Goal: Obtain resource: Obtain resource

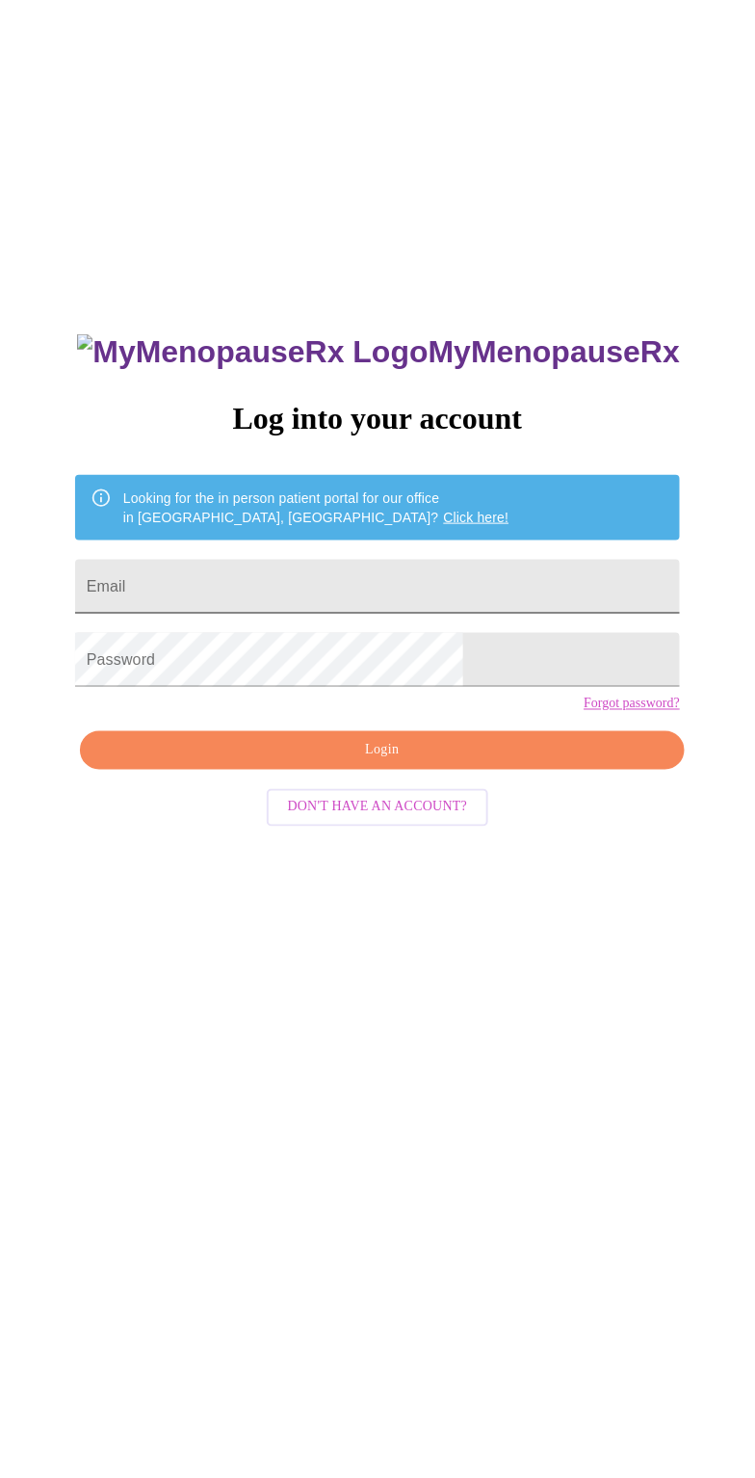
click at [290, 614] on input "Email" at bounding box center [377, 587] width 605 height 54
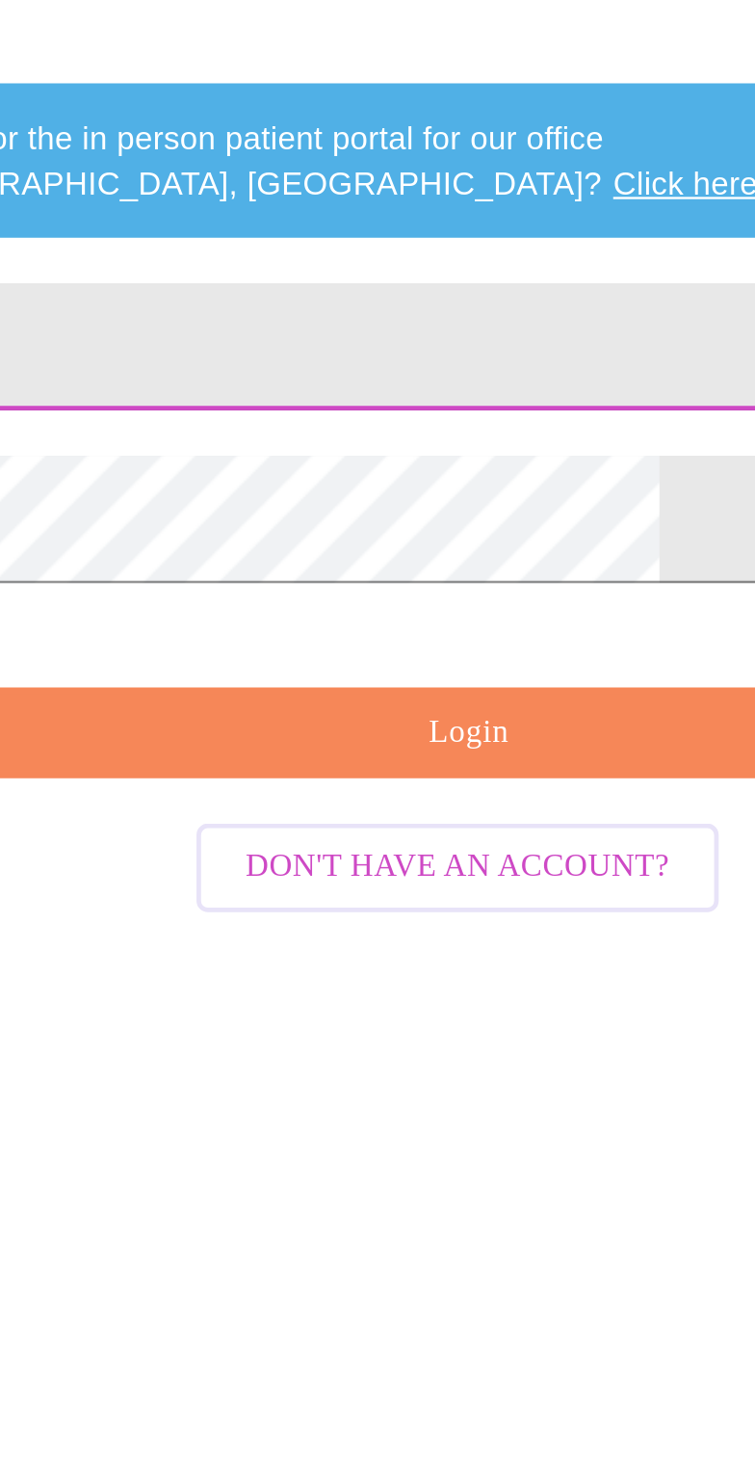
type input "leonak2000@gmail.com"
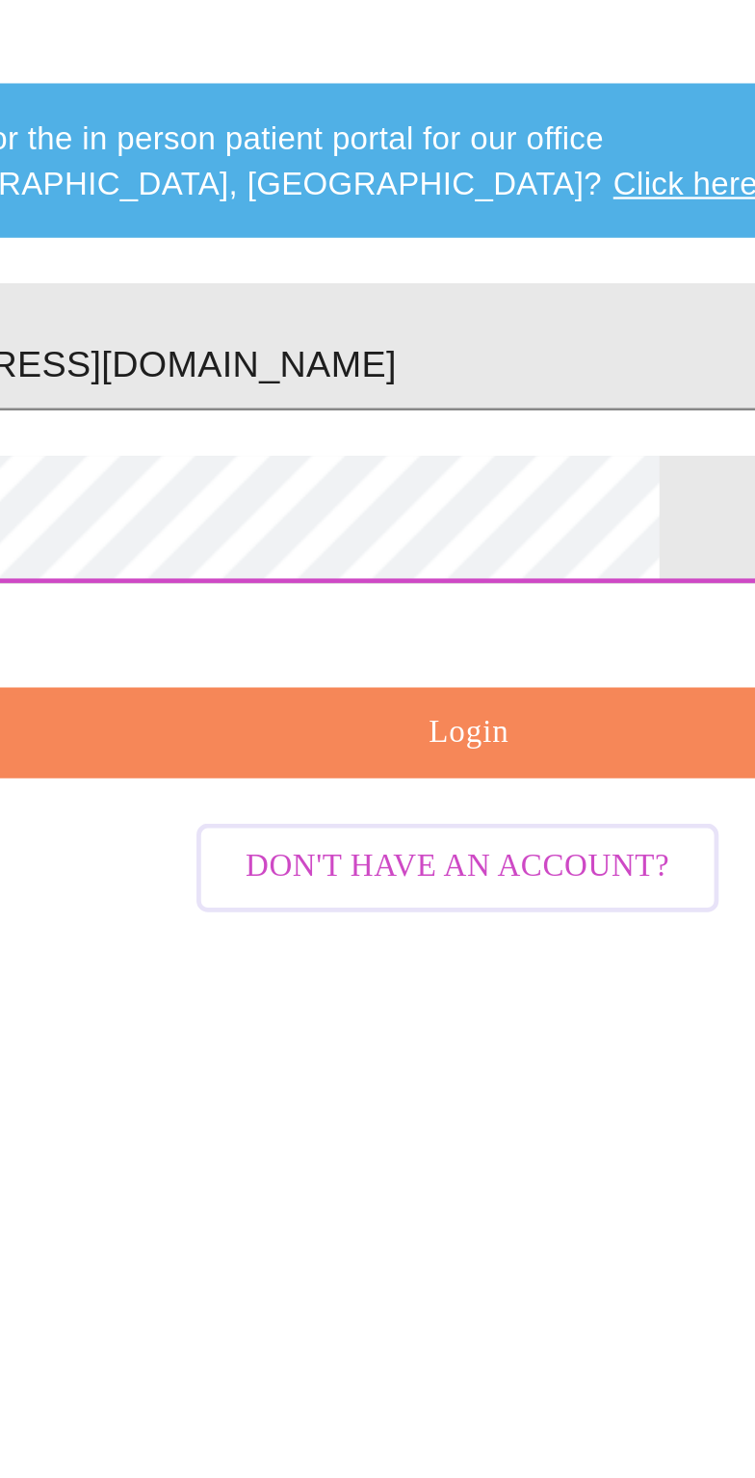
click at [395, 763] on span "Login" at bounding box center [382, 751] width 561 height 24
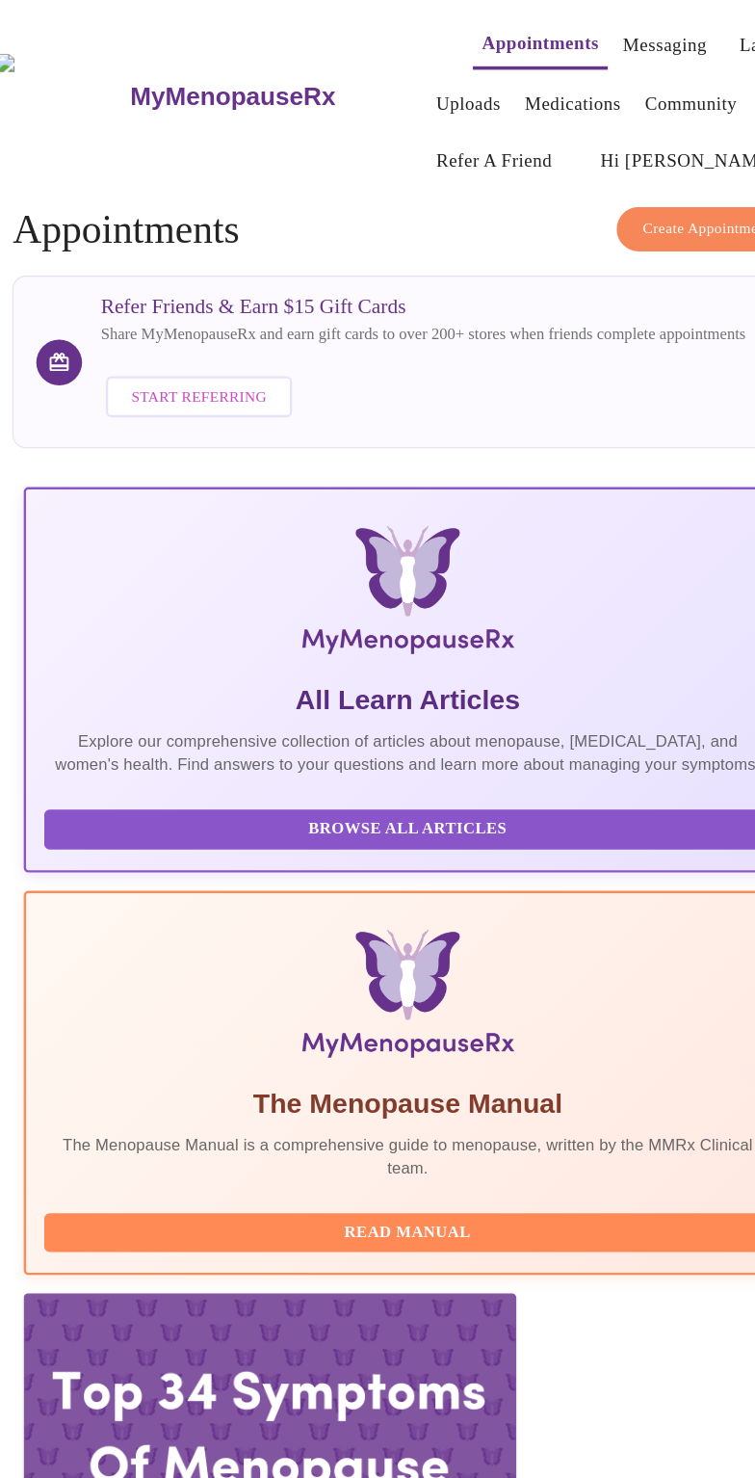
click at [657, 31] on link "Labs" at bounding box center [673, 38] width 32 height 27
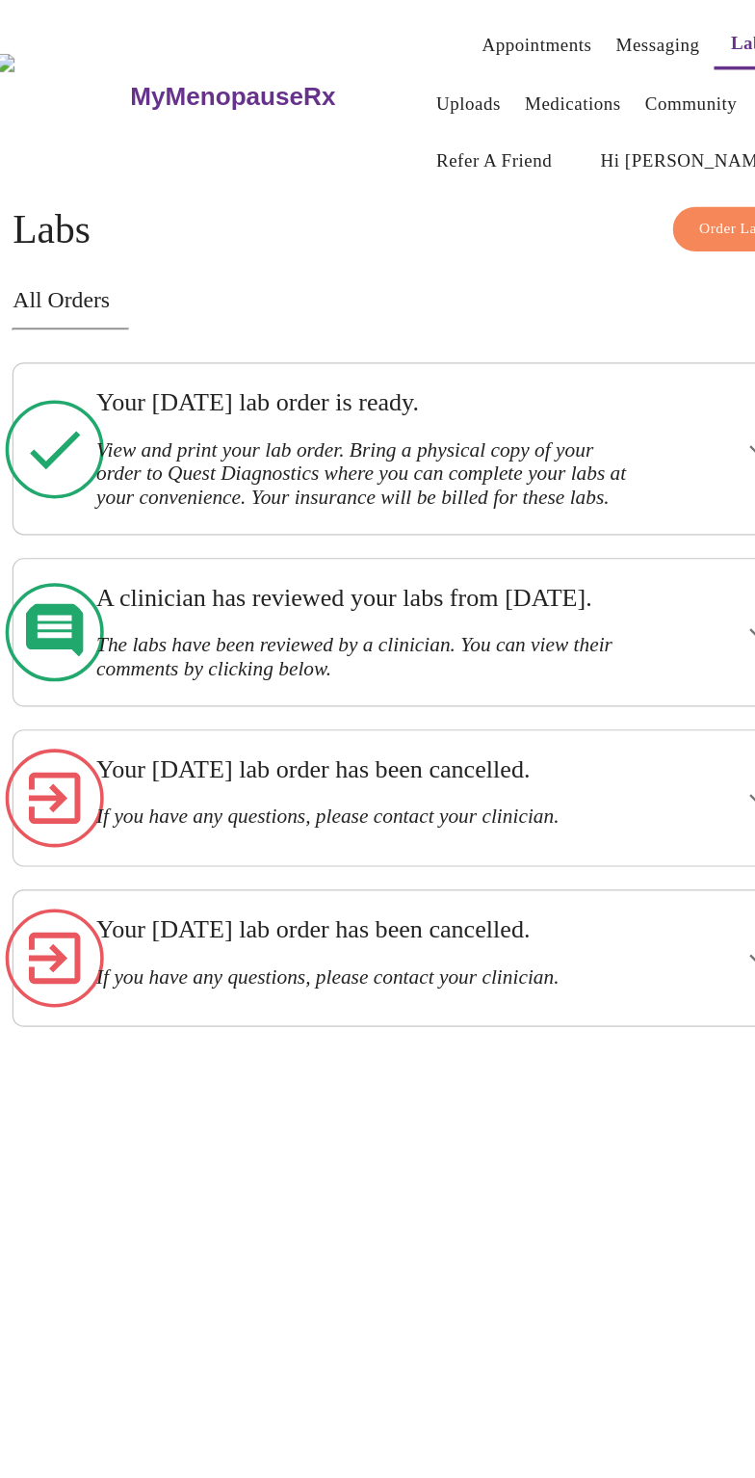
click at [369, 390] on h3 "View and print your lab order. Bring a physical copy of your order to Quest Dia…" at bounding box center [343, 399] width 456 height 61
click at [385, 407] on h3 "View and print your lab order. Bring a physical copy of your order to Quest Dia…" at bounding box center [343, 399] width 456 height 61
click at [82, 377] on icon at bounding box center [80, 378] width 83 height 83
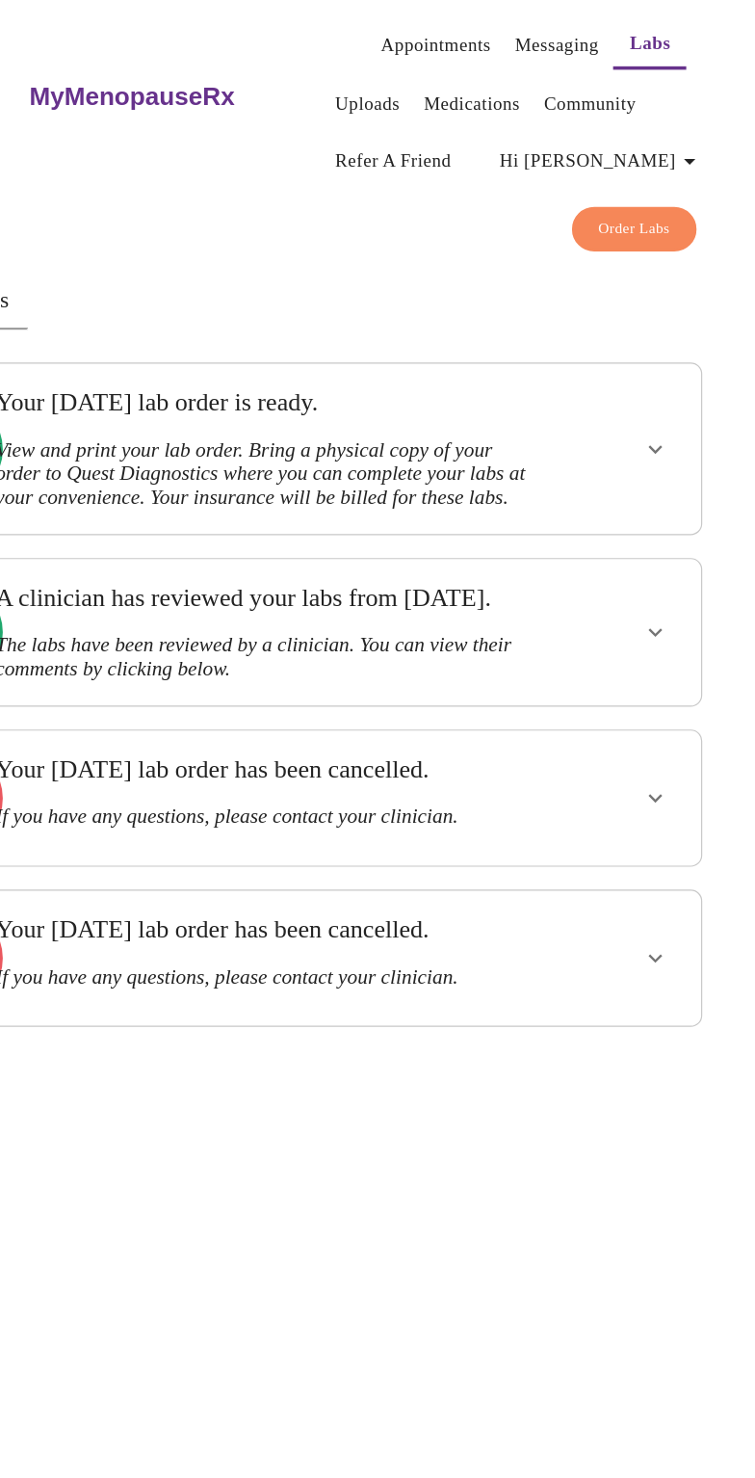
click at [678, 383] on icon "show more" at bounding box center [671, 378] width 23 height 23
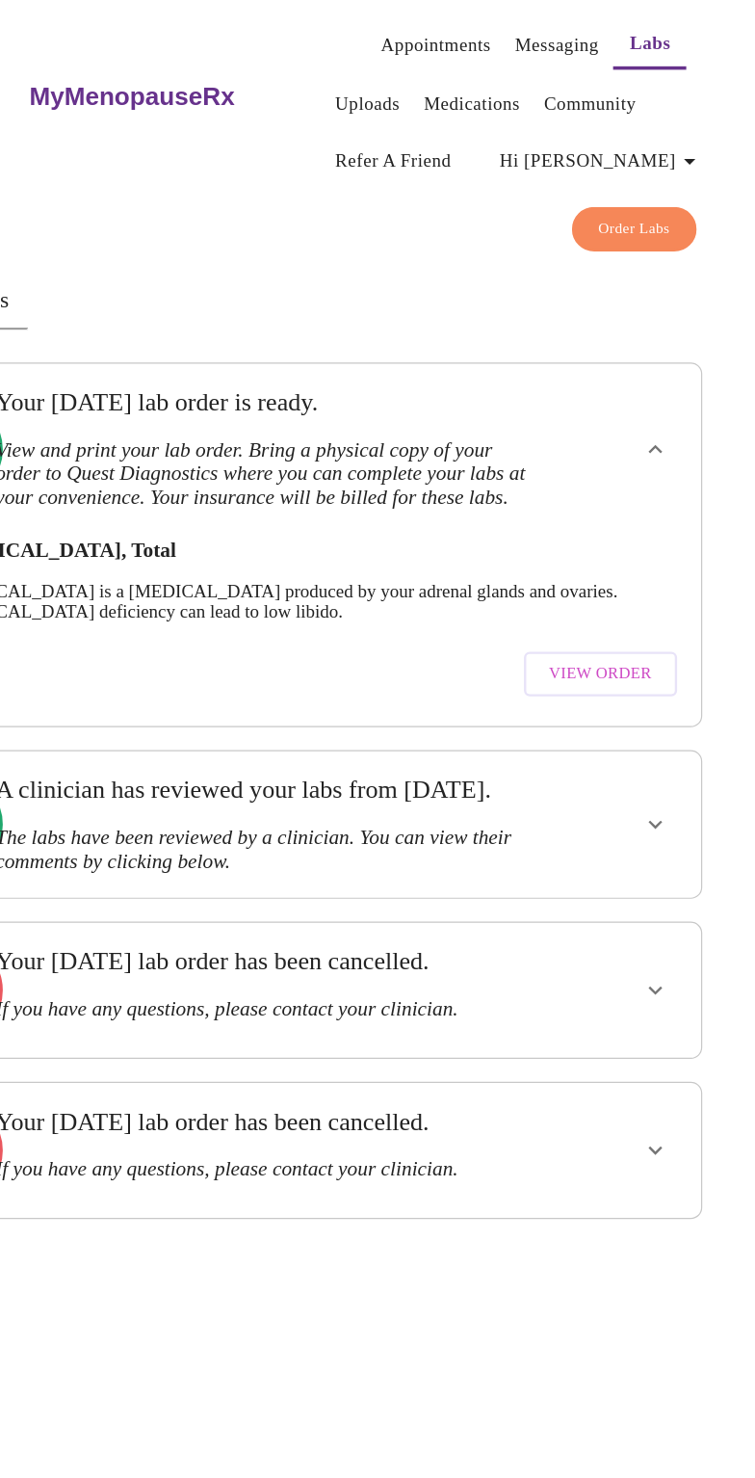
click at [656, 579] on span "View Order" at bounding box center [625, 568] width 87 height 24
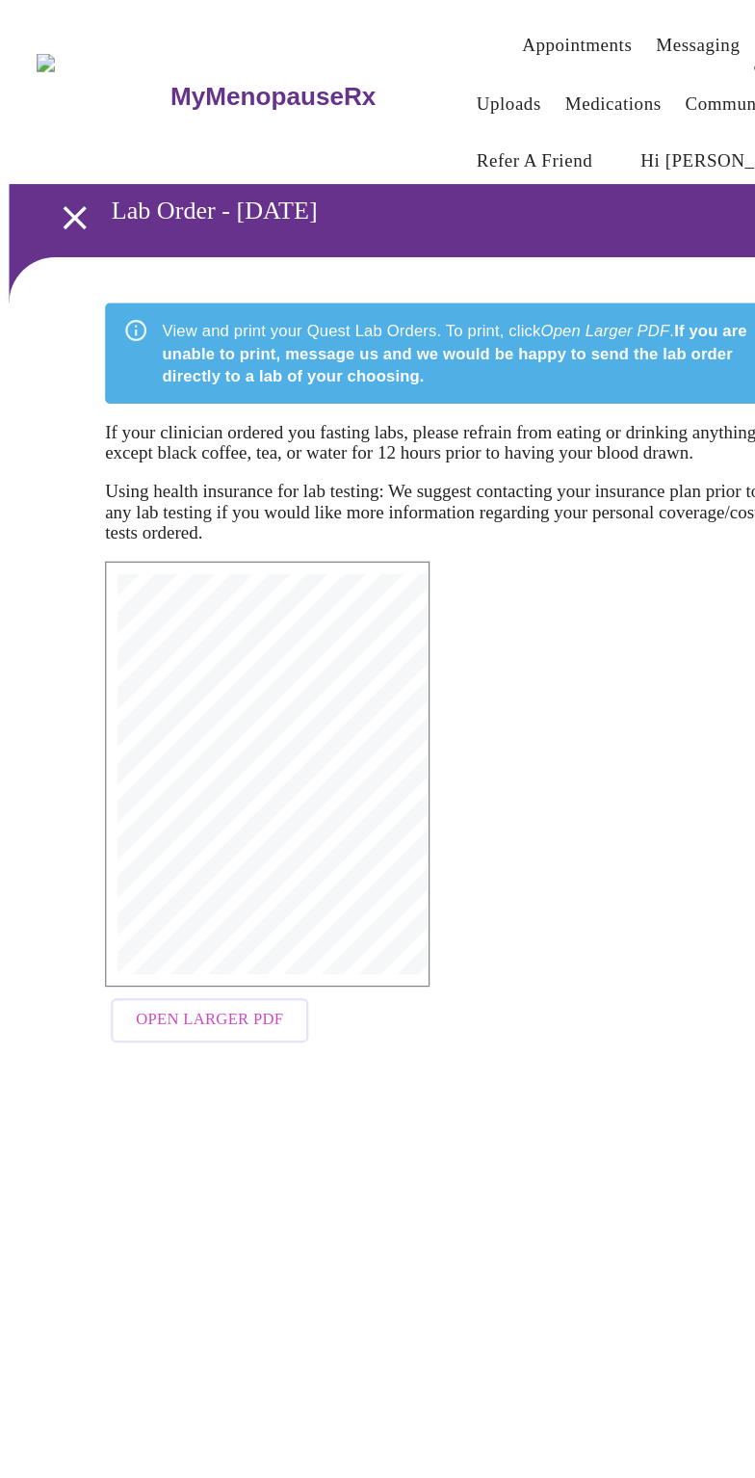
click at [170, 872] on span "Open Larger PDF" at bounding box center [177, 860] width 124 height 24
